Goal: Information Seeking & Learning: Find specific fact

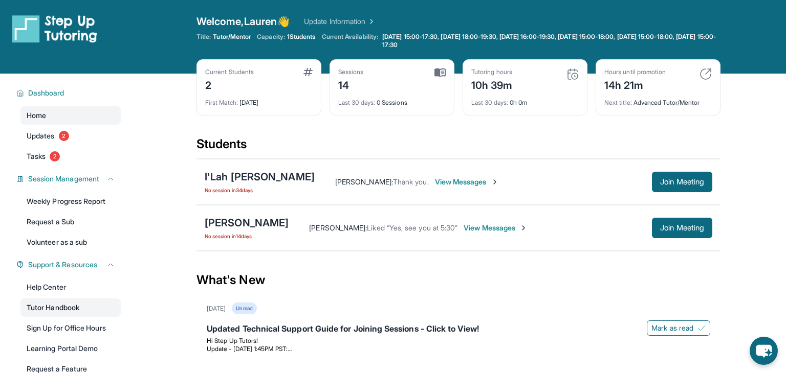
click at [48, 307] on link "Tutor Handbook" at bounding box center [70, 308] width 100 height 18
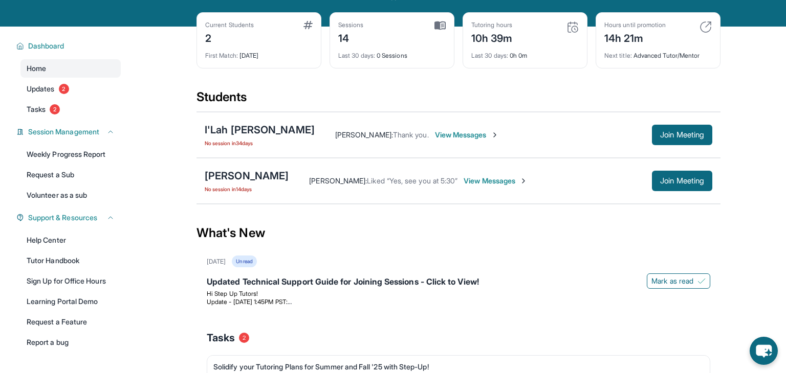
scroll to position [49, 0]
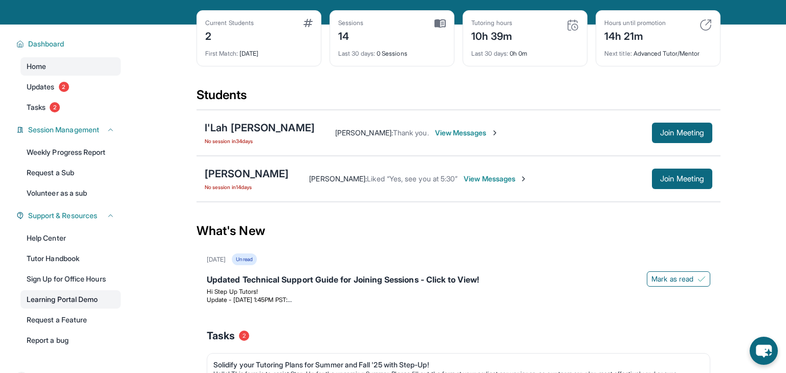
click at [59, 303] on link "Learning Portal Demo" at bounding box center [70, 300] width 100 height 18
click at [77, 262] on link "Tutor Handbook" at bounding box center [70, 259] width 100 height 18
click at [686, 178] on span "Join Meeting" at bounding box center [682, 179] width 44 height 6
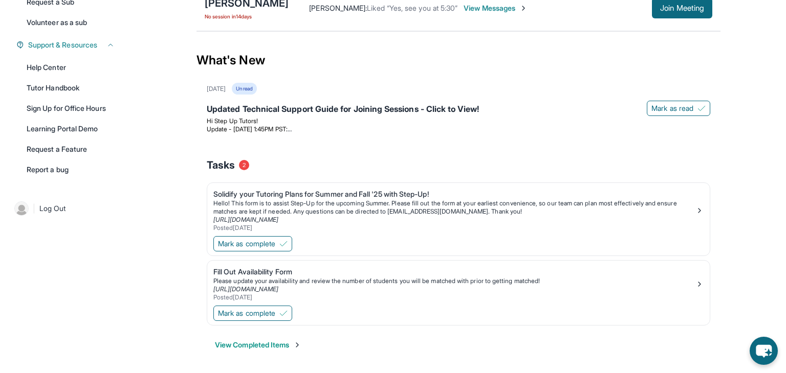
scroll to position [0, 0]
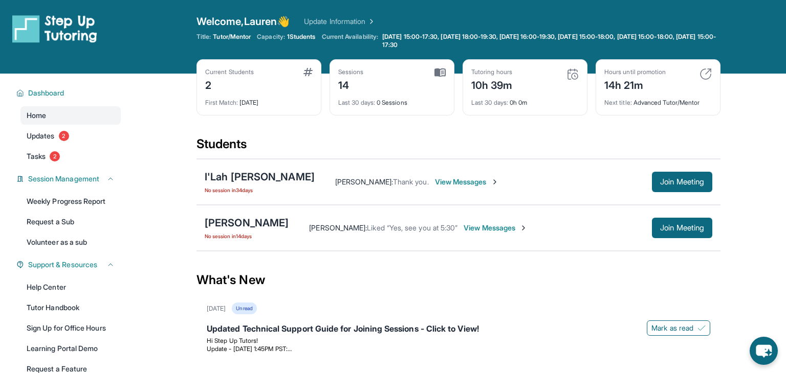
click at [328, 225] on span "Lauren Dardashti :" at bounding box center [338, 228] width 58 height 9
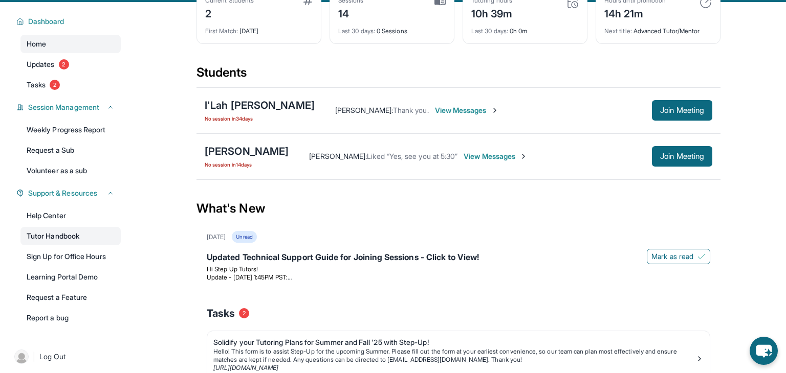
scroll to position [68, 0]
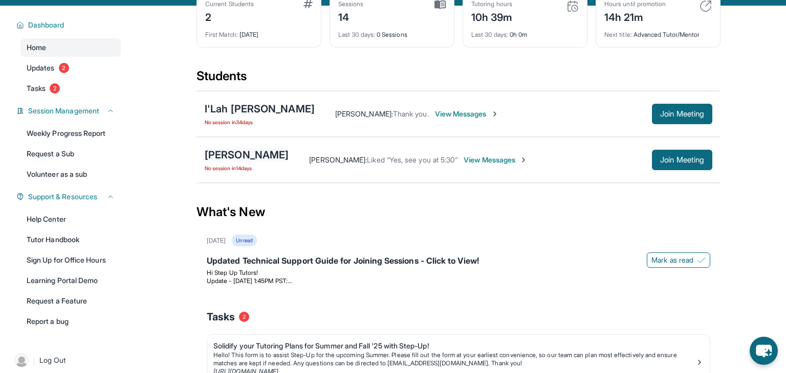
click at [240, 153] on div "[PERSON_NAME]" at bounding box center [247, 155] width 84 height 14
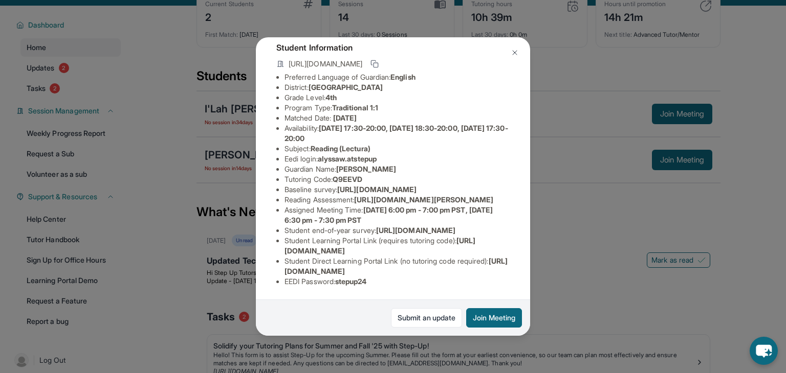
scroll to position [73, 361]
drag, startPoint x: 282, startPoint y: 186, endPoint x: 539, endPoint y: 208, distance: 257.7
click at [539, 208] on div "Alyssa Wang Guardian: Jackie Huang Student Information https://student-portal.s…" at bounding box center [393, 186] width 786 height 373
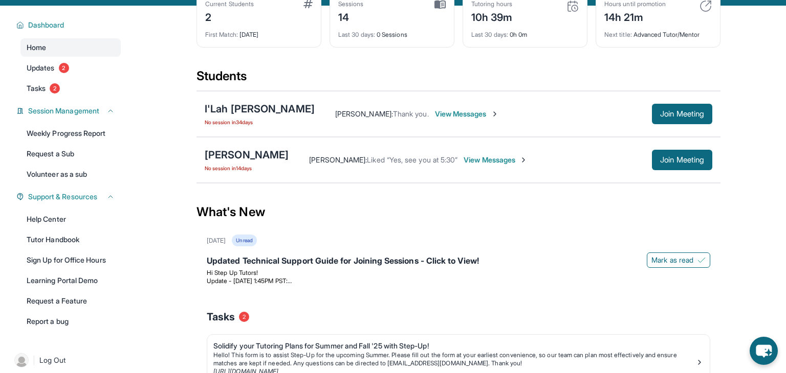
copy span "https://airtable.com/apprlfn8WjpjBUn2G/shrK0QR6AaNyG5psY?prefill_Type%20of%20Fo…"
click at [247, 159] on div "[PERSON_NAME]" at bounding box center [247, 155] width 84 height 14
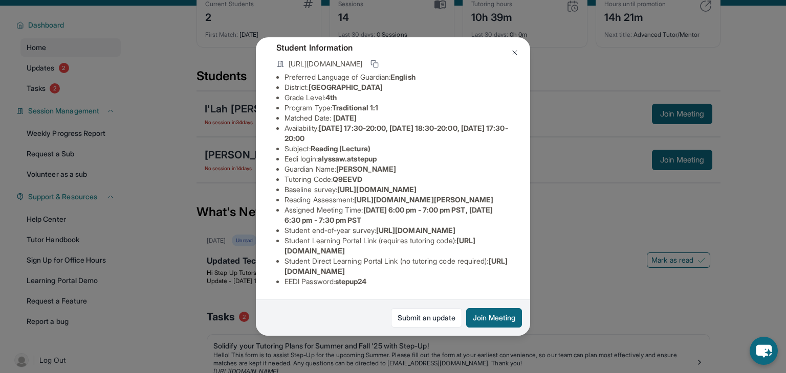
scroll to position [65, 361]
drag, startPoint x: 283, startPoint y: 194, endPoint x: 540, endPoint y: 214, distance: 258.1
click at [540, 214] on div "Alyssa Wang Guardian: Jackie Huang Student Information https://student-portal.s…" at bounding box center [393, 186] width 786 height 373
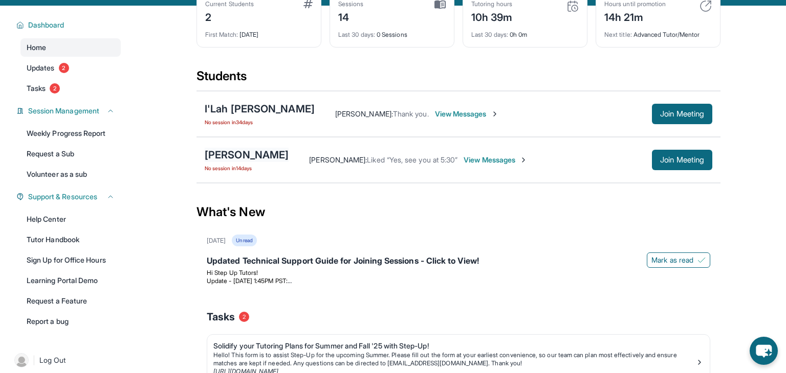
click at [251, 158] on div "[PERSON_NAME]" at bounding box center [247, 155] width 84 height 14
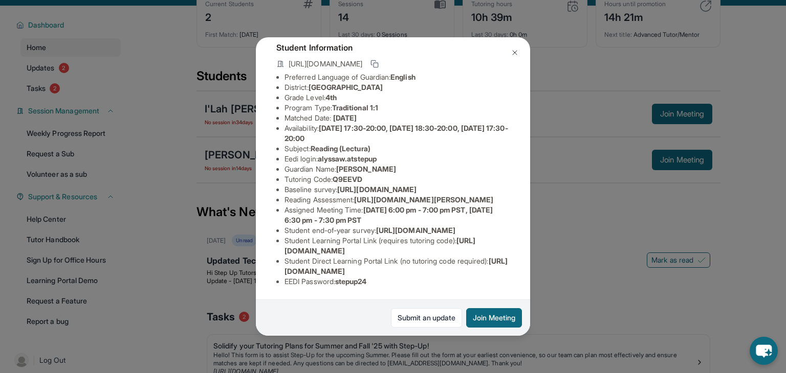
scroll to position [103, 0]
drag, startPoint x: 479, startPoint y: 176, endPoint x: 283, endPoint y: 155, distance: 197.0
click at [283, 155] on ul "Preferred Language of Guardian: English District: San Francisco Unified School …" at bounding box center [392, 179] width 233 height 215
copy span "https://airtable.com/apprlfn8WjpjBUn2G/shrK0QR6AaNyG5psY?prefill_Type%20of%20Fo…"
click at [203, 126] on div "Alyssa Wang Guardian: Jackie Huang Student Information https://student-portal.s…" at bounding box center [393, 186] width 786 height 373
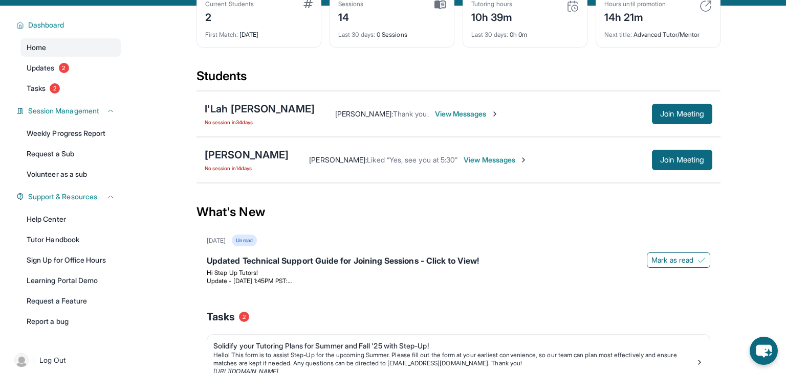
scroll to position [0, 0]
